Goal: Navigation & Orientation: Find specific page/section

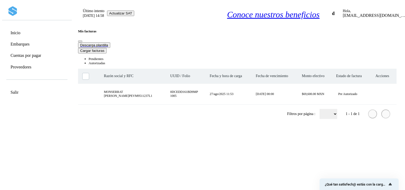
click at [16, 32] on link "Inicio" at bounding box center [16, 32] width 10 height 5
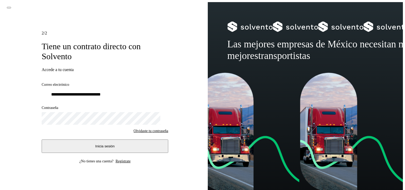
click at [95, 145] on span "Inicia sesión" at bounding box center [104, 147] width 19 height 4
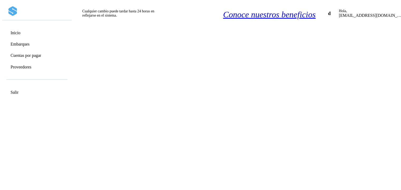
scroll to position [132, 0]
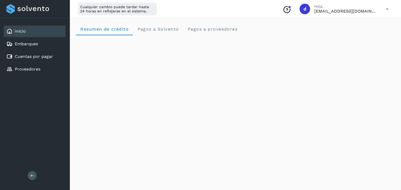
click at [23, 35] on div "Inicio" at bounding box center [35, 32] width 62 height 12
click at [28, 34] on div "Inicio" at bounding box center [35, 32] width 62 height 12
click at [28, 55] on link "Cuentas por pagar" at bounding box center [34, 56] width 38 height 5
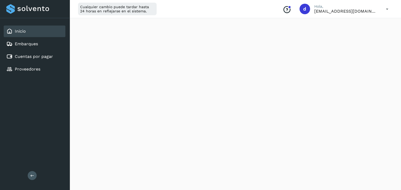
scroll to position [303, 0]
